Goal: Task Accomplishment & Management: Use online tool/utility

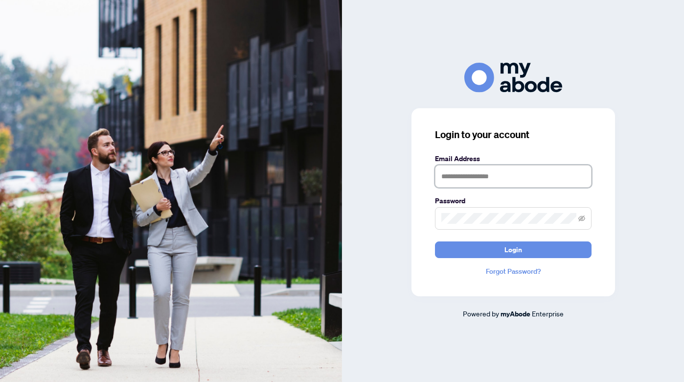
type input "**********"
click at [513, 249] on button "Login" at bounding box center [513, 249] width 157 height 17
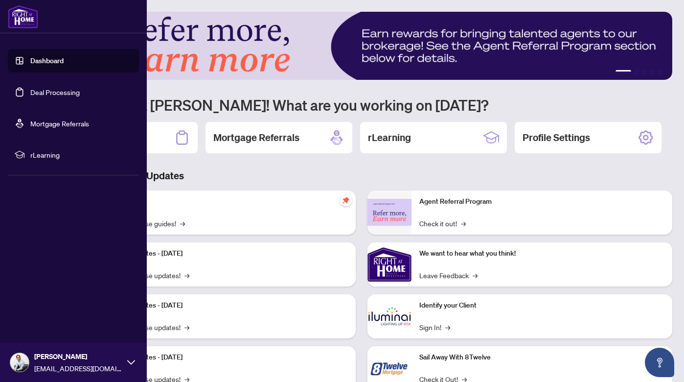
click at [51, 63] on link "Dashboard" at bounding box center [46, 60] width 33 height 9
click at [50, 91] on link "Deal Processing" at bounding box center [54, 92] width 49 height 9
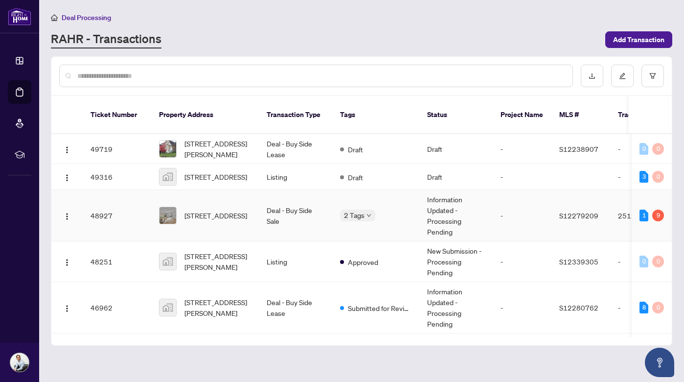
click at [218, 210] on span "192 Edgehill Dr, Barrie, Ontario L4N 1M1, Canada" at bounding box center [215, 215] width 63 height 11
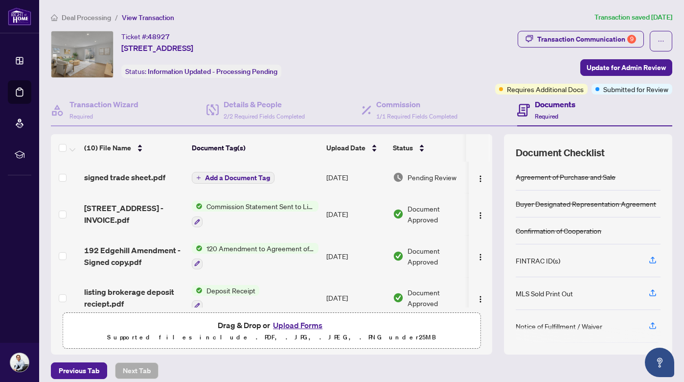
click at [307, 326] on button "Upload Forms" at bounding box center [297, 325] width 55 height 13
